Goal: Task Accomplishment & Management: Manage account settings

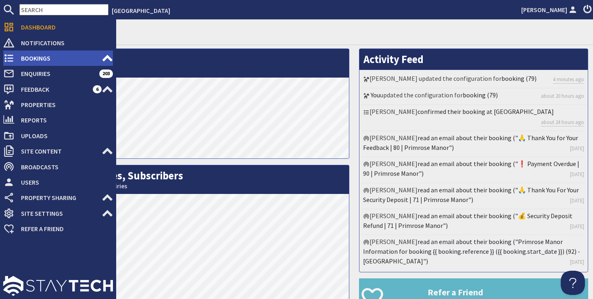
click at [43, 54] on span "Bookings" at bounding box center [58, 58] width 87 height 13
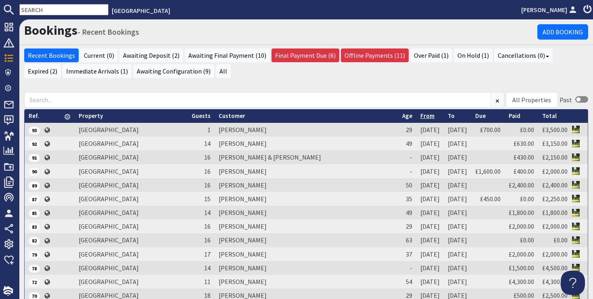
click at [420, 114] on link "From" at bounding box center [427, 116] width 14 height 8
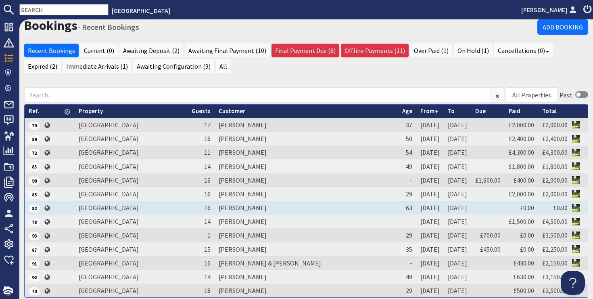
scroll to position [5, 0]
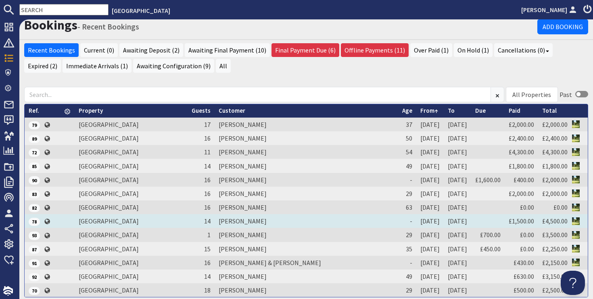
click at [248, 221] on td "[PERSON_NAME]" at bounding box center [307, 221] width 184 height 14
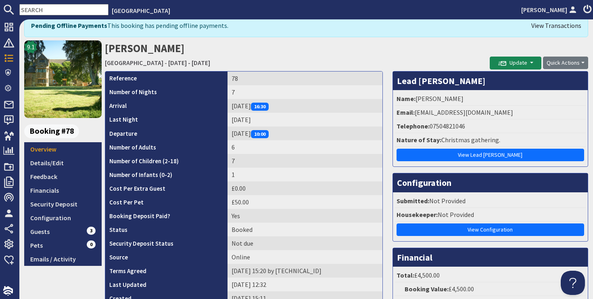
scroll to position [44, 0]
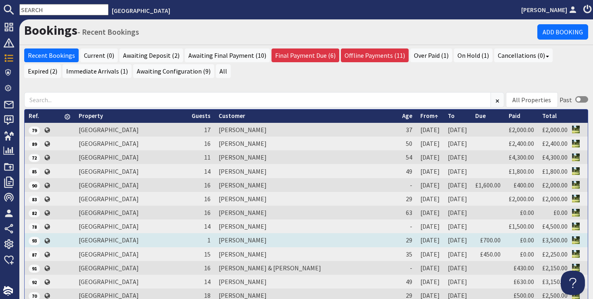
click at [238, 237] on td "[PERSON_NAME]" at bounding box center [307, 240] width 184 height 14
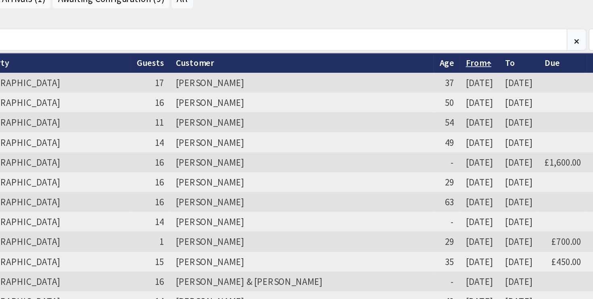
click at [420, 118] on link "From" at bounding box center [429, 116] width 18 height 8
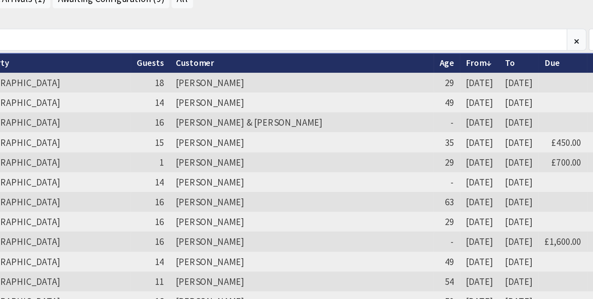
click at [420, 118] on link "From" at bounding box center [429, 116] width 18 height 8
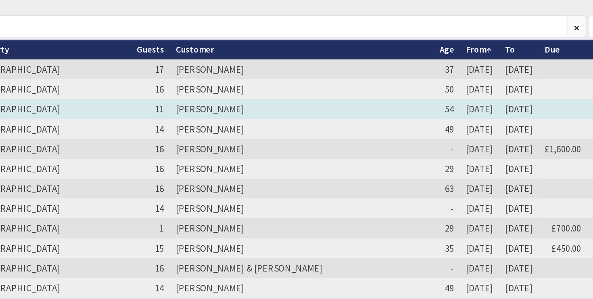
scroll to position [19, 0]
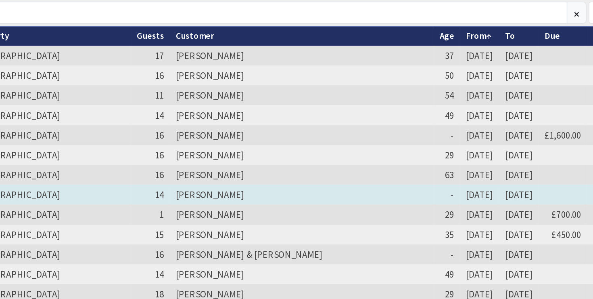
click at [240, 204] on td "[PERSON_NAME]" at bounding box center [307, 207] width 184 height 14
